Goal: Information Seeking & Learning: Learn about a topic

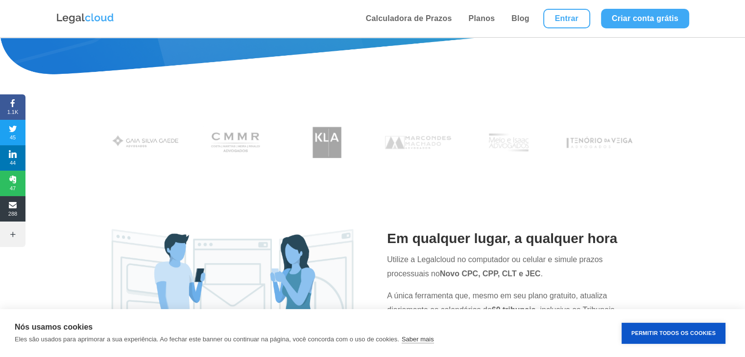
scroll to position [343, 0]
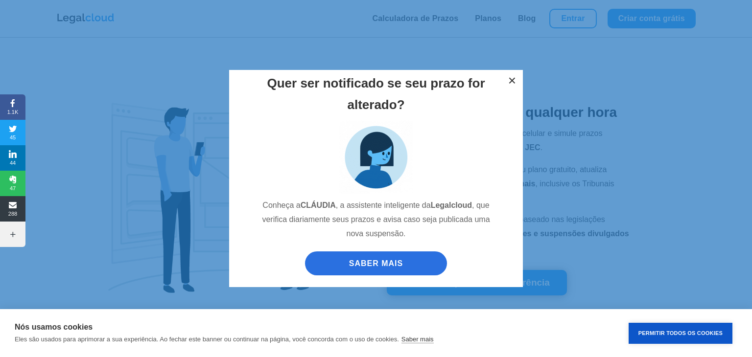
click at [514, 78] on button "×" at bounding box center [512, 81] width 22 height 22
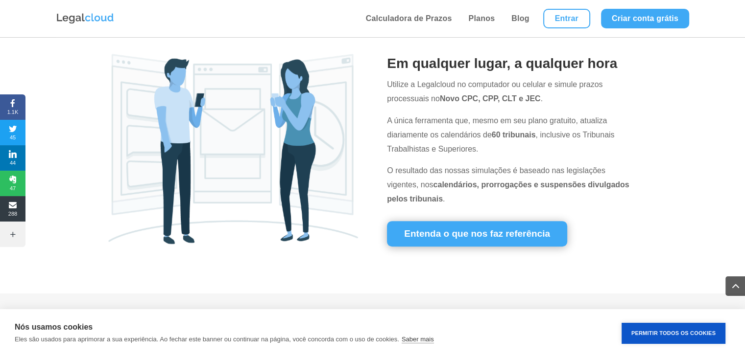
scroll to position [441, 0]
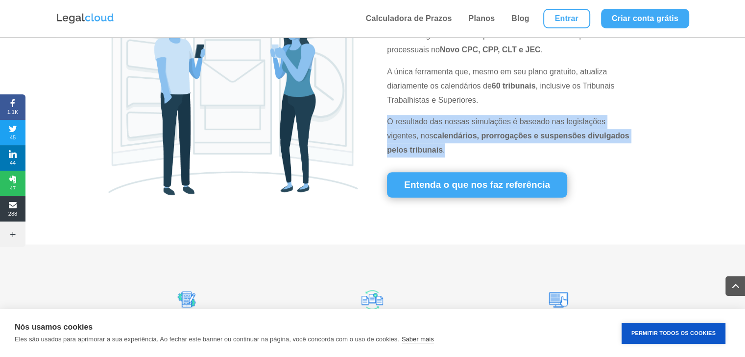
drag, startPoint x: 388, startPoint y: 121, endPoint x: 616, endPoint y: 150, distance: 229.5
click at [616, 150] on p "O resultado das nossas simulações é baseado nas legislações vigentes, nos calen…" at bounding box center [512, 136] width 250 height 42
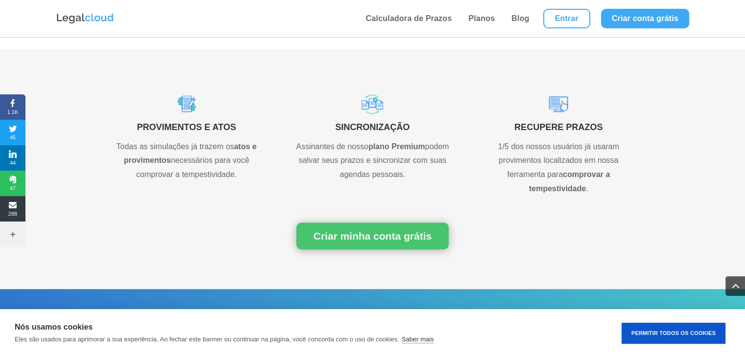
scroll to position [685, 0]
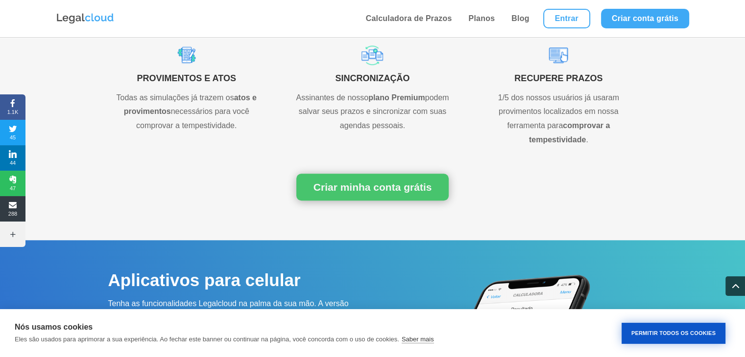
click at [695, 333] on button "Permitir Todos os Cookies" at bounding box center [673, 333] width 104 height 21
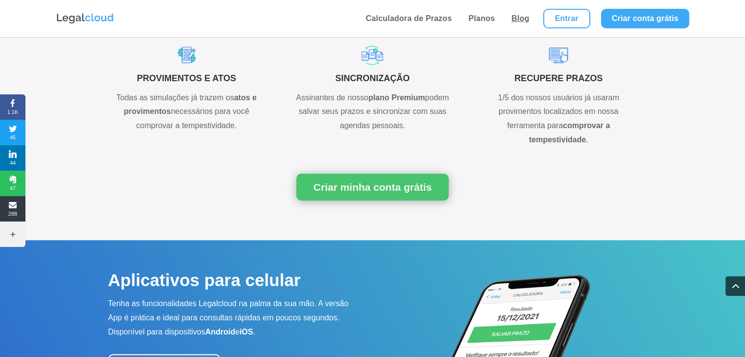
click at [515, 20] on link "Blog" at bounding box center [520, 18] width 24 height 37
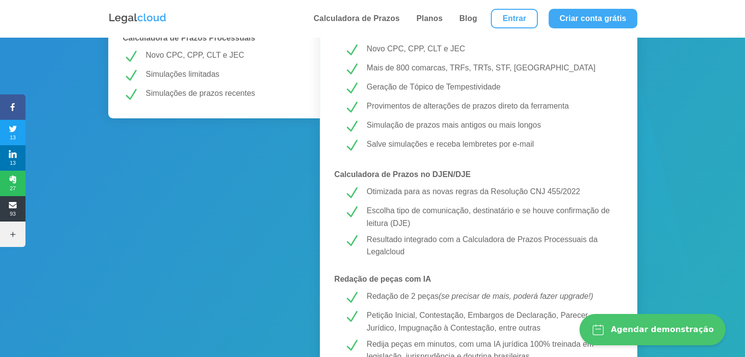
scroll to position [343, 0]
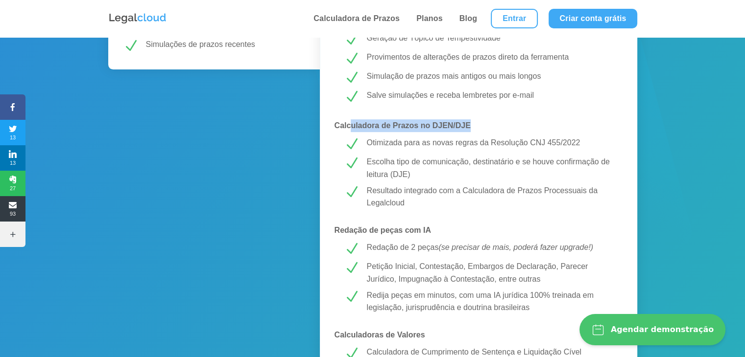
drag, startPoint x: 349, startPoint y: 124, endPoint x: 492, endPoint y: 120, distance: 143.0
click at [492, 120] on p "Calculadora de Prazos no DJEN/DJE" at bounding box center [478, 125] width 288 height 13
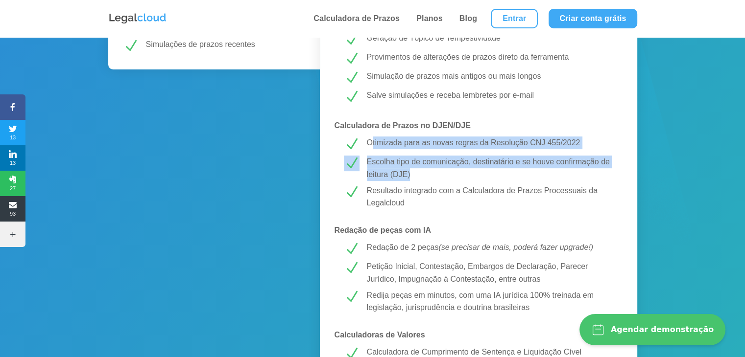
drag, startPoint x: 372, startPoint y: 145, endPoint x: 497, endPoint y: 175, distance: 128.5
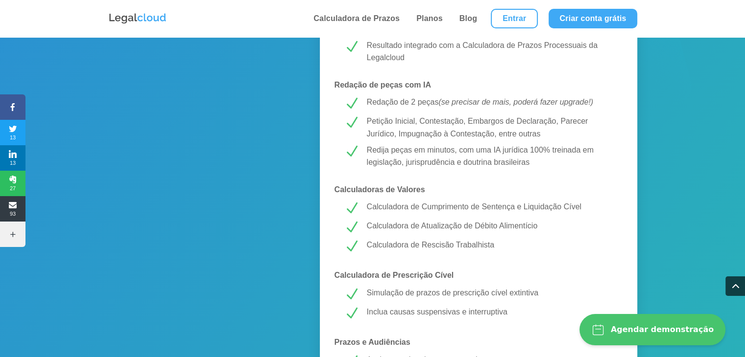
scroll to position [490, 0]
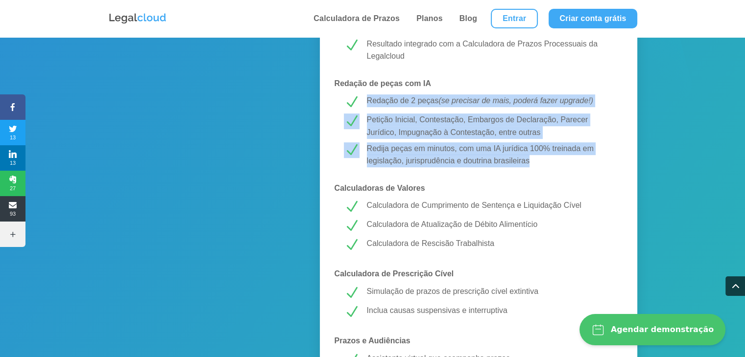
drag, startPoint x: 364, startPoint y: 96, endPoint x: 555, endPoint y: 155, distance: 199.3
click at [555, 155] on div "MELHOR CUSTO-BENEFÍCIO! PREMIUM R$ 43,99 /mês Testar Grátis Calculadora de Praz…" at bounding box center [478, 228] width 317 height 1089
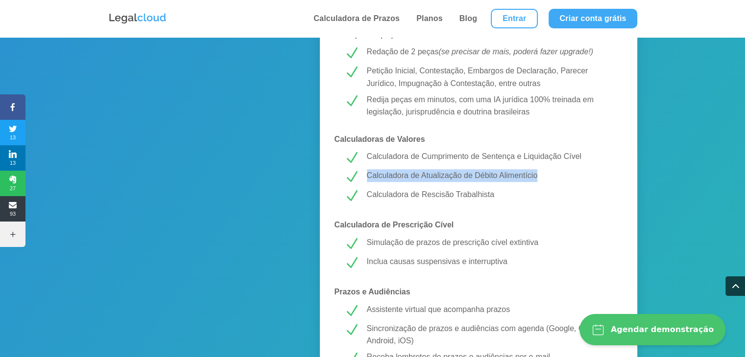
drag, startPoint x: 363, startPoint y: 173, endPoint x: 552, endPoint y: 179, distance: 189.6
click at [555, 178] on div "Calculadora de Atualização de Débito Alimentício" at bounding box center [486, 177] width 254 height 16
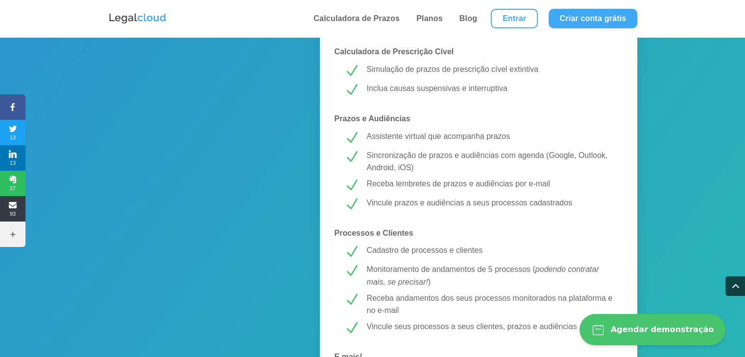
scroll to position [734, 0]
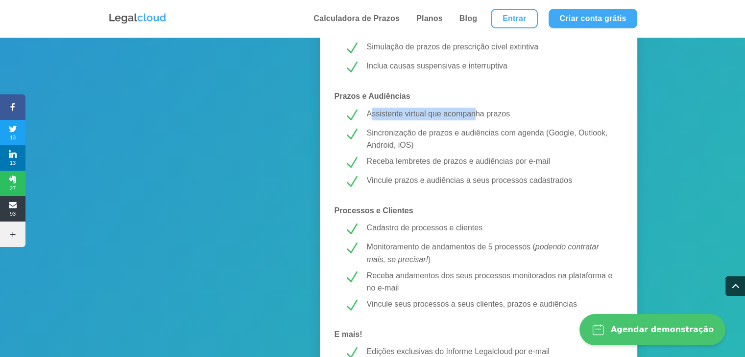
drag, startPoint x: 370, startPoint y: 117, endPoint x: 473, endPoint y: 114, distance: 103.3
click at [473, 114] on p "Assistente virtual que acompanha prazos" at bounding box center [490, 114] width 246 height 13
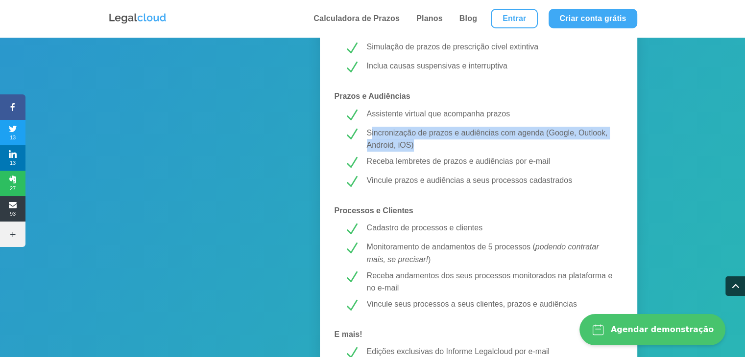
drag, startPoint x: 371, startPoint y: 137, endPoint x: 554, endPoint y: 147, distance: 183.4
click at [554, 147] on p "Sincronização de prazos e audiências com agenda (Google, Outlook, Android, iOS)" at bounding box center [490, 139] width 246 height 25
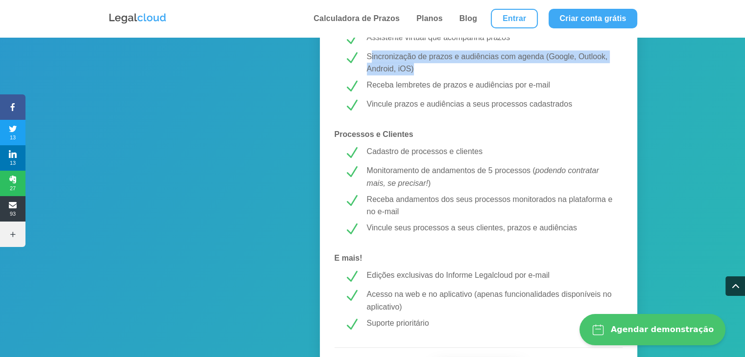
scroll to position [832, 0]
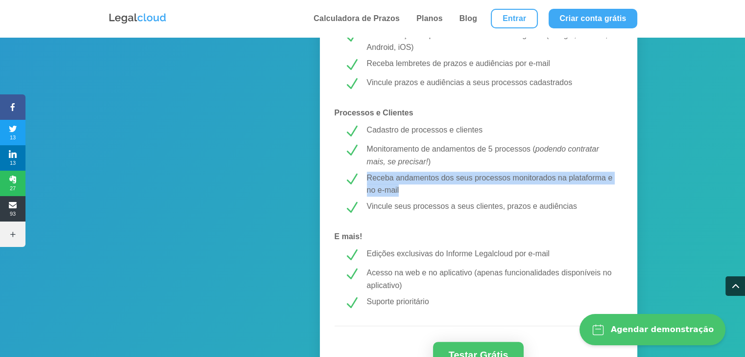
drag, startPoint x: 364, startPoint y: 175, endPoint x: 617, endPoint y: 179, distance: 252.7
click at [617, 179] on div "N Receba andamentos dos seus processos monitorados na plataforma e no e-mail" at bounding box center [478, 184] width 317 height 25
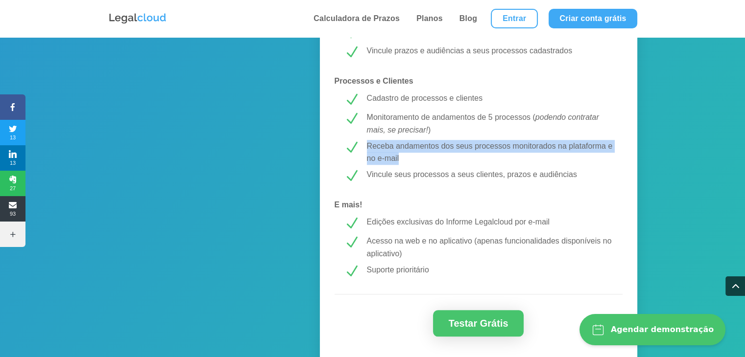
scroll to position [881, 0]
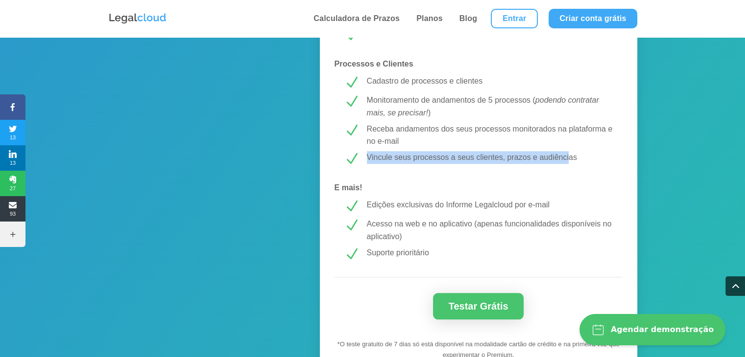
drag, startPoint x: 368, startPoint y: 160, endPoint x: 569, endPoint y: 160, distance: 200.7
click at [569, 160] on p "Vincule seus processos a seus clientes, prazos e audiências" at bounding box center [490, 157] width 246 height 13
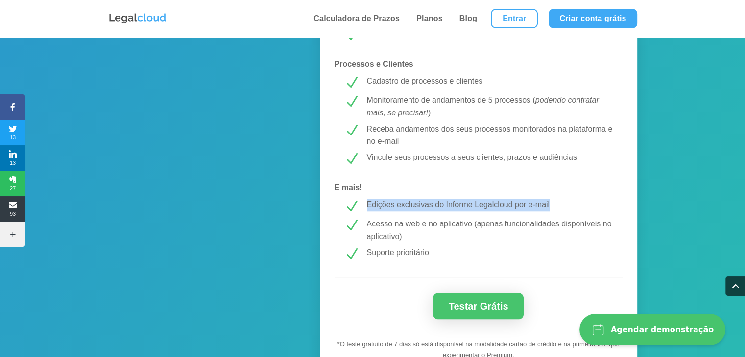
drag, startPoint x: 366, startPoint y: 204, endPoint x: 558, endPoint y: 212, distance: 192.1
click at [558, 212] on div "Edições exclusivas do Informe Legalcloud por e-mail" at bounding box center [486, 207] width 254 height 16
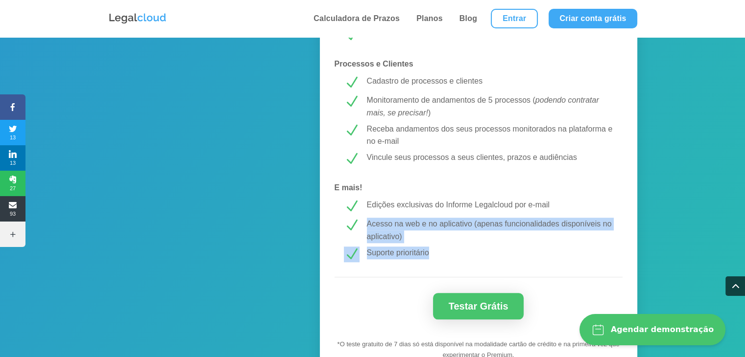
drag, startPoint x: 366, startPoint y: 224, endPoint x: 486, endPoint y: 246, distance: 121.4
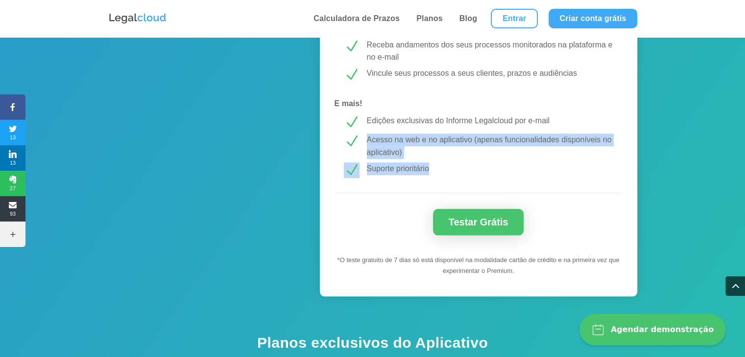
scroll to position [979, 0]
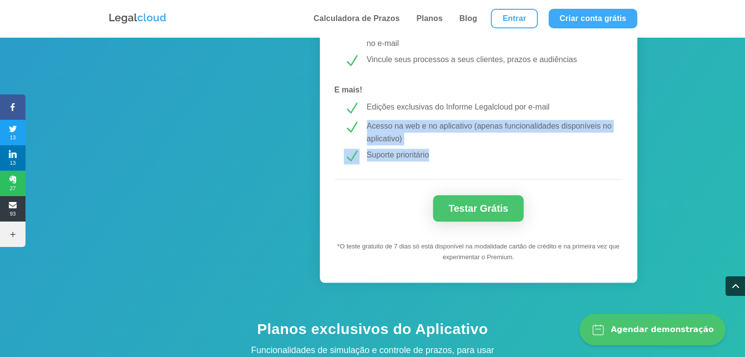
click at [541, 153] on p "Suporte prioritário" at bounding box center [490, 155] width 246 height 13
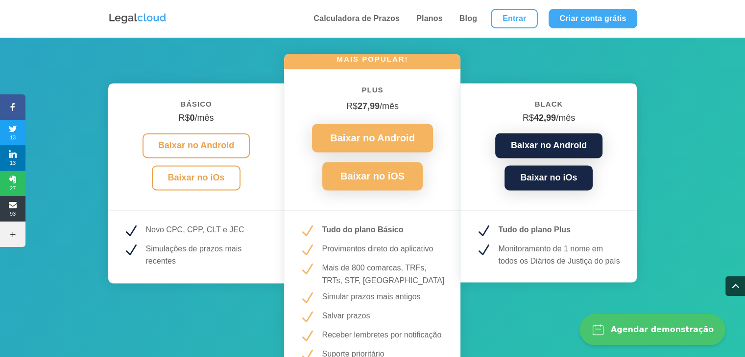
scroll to position [1469, 0]
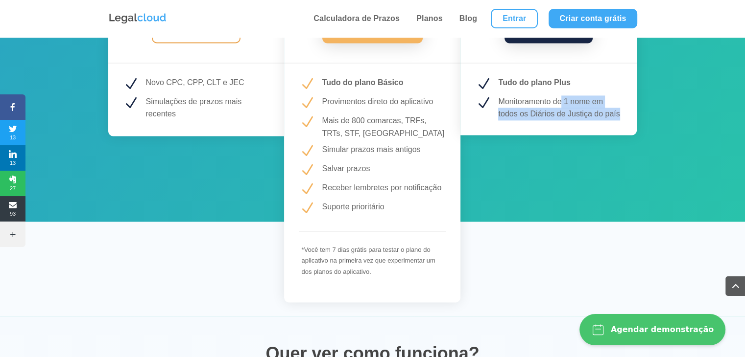
drag, startPoint x: 560, startPoint y: 100, endPoint x: 636, endPoint y: 113, distance: 77.5
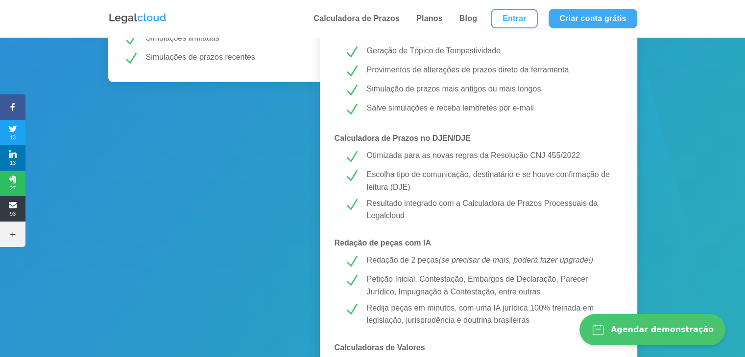
scroll to position [379, 0]
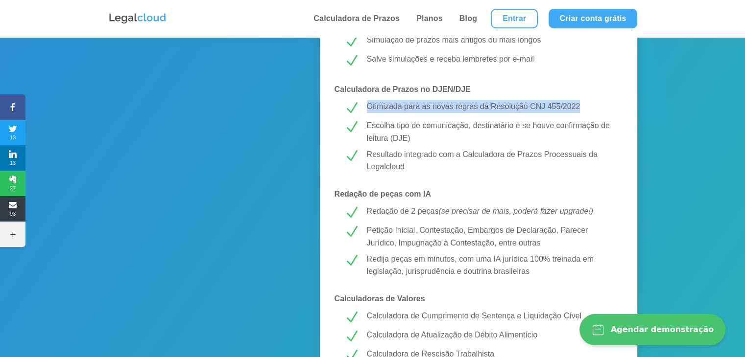
drag, startPoint x: 363, startPoint y: 106, endPoint x: 591, endPoint y: 109, distance: 228.2
click at [591, 109] on div "Otimizada para as novas regras da Resolução CNJ 455/2022" at bounding box center [486, 108] width 254 height 16
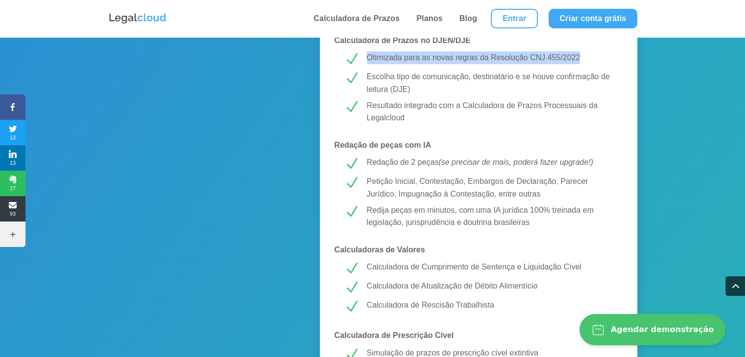
scroll to position [477, 0]
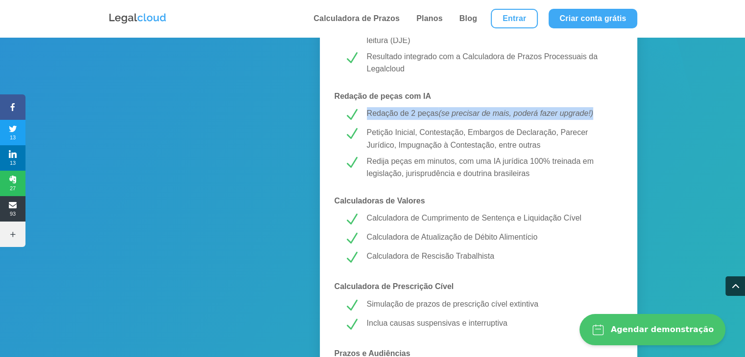
drag, startPoint x: 363, startPoint y: 111, endPoint x: 601, endPoint y: 115, distance: 237.5
click at [601, 115] on div "Redação de 2 peças (se precisar de mais, poderá fazer upgrade!)" at bounding box center [486, 115] width 254 height 16
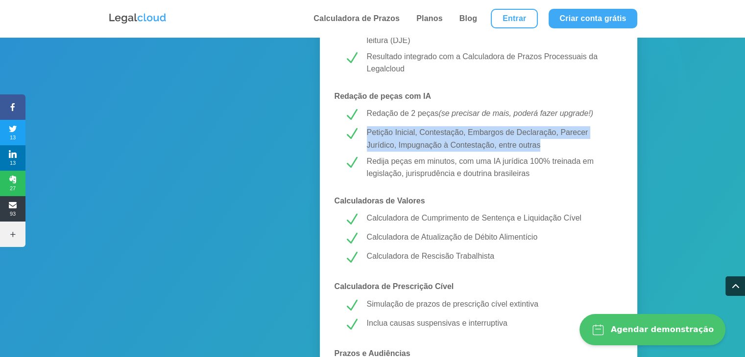
drag, startPoint x: 366, startPoint y: 133, endPoint x: 577, endPoint y: 141, distance: 211.7
click at [577, 141] on div "Petição Inicial, Contestação, Embargos de Declaração, Parecer Jurídico, Impugna…" at bounding box center [486, 138] width 254 height 25
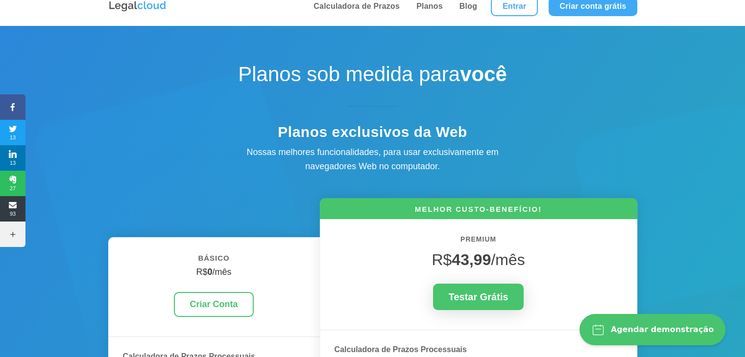
scroll to position [0, 0]
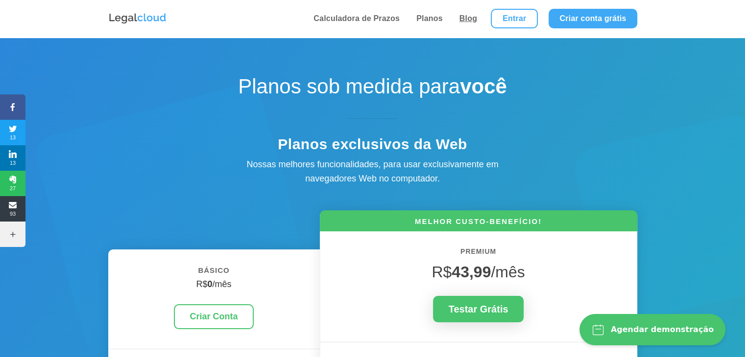
click at [465, 17] on link "Blog" at bounding box center [468, 18] width 24 height 37
